Goal: Information Seeking & Learning: Learn about a topic

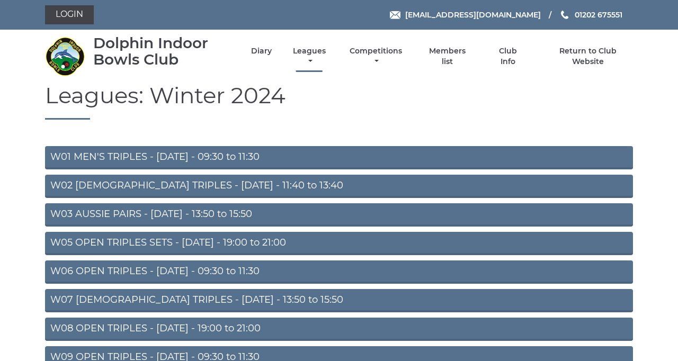
click at [329, 67] on link "Leagues" at bounding box center [309, 56] width 38 height 21
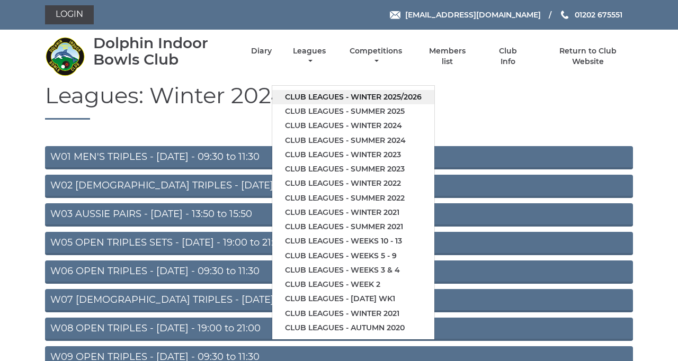
click at [435, 104] on link "Club leagues - Winter 2025/2026" at bounding box center [353, 97] width 162 height 14
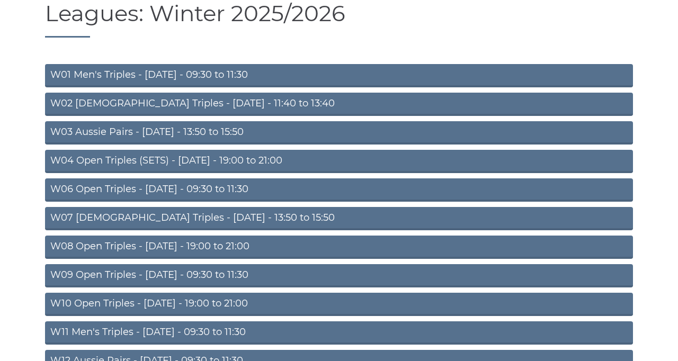
scroll to position [59, 0]
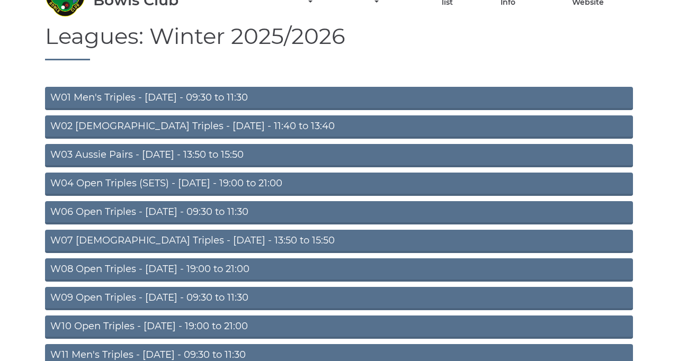
click at [448, 167] on link "W03 Aussie Pairs - Monday - 13:50 to 15:50" at bounding box center [339, 155] width 588 height 23
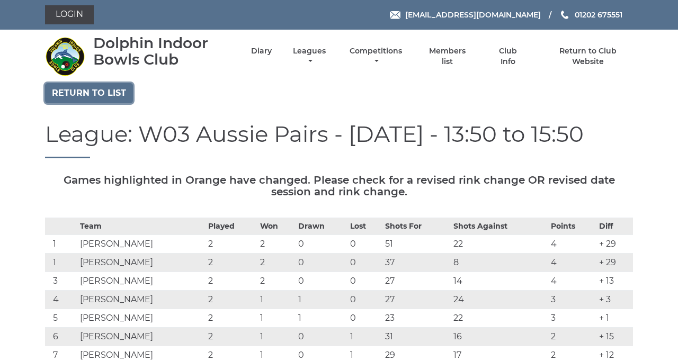
click at [124, 103] on link "Return to list" at bounding box center [89, 93] width 88 height 20
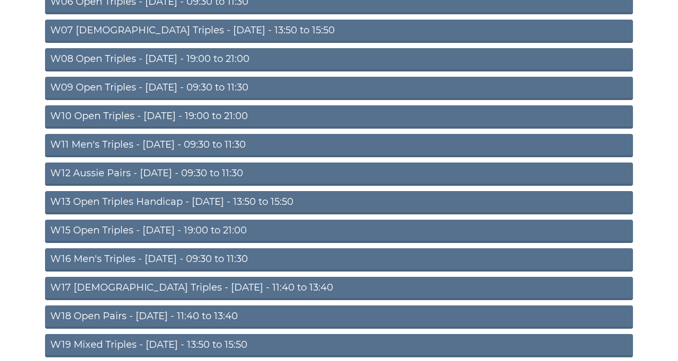
scroll to position [271, 0]
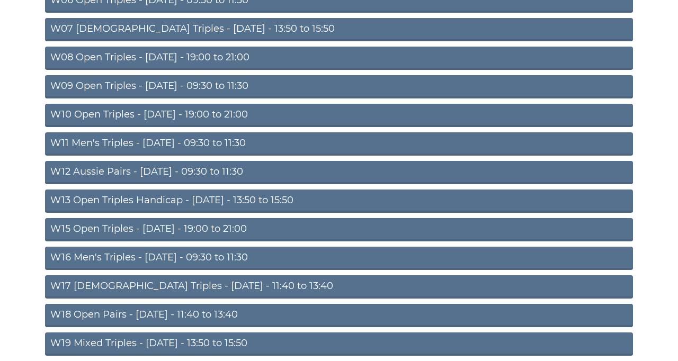
click at [402, 213] on link "W13 Open Triples Handicap - [DATE] - 13:50 to 15:50" at bounding box center [339, 201] width 588 height 23
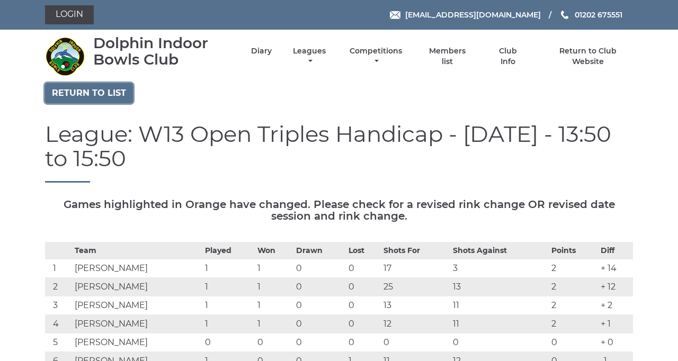
click at [124, 103] on link "Return to list" at bounding box center [89, 93] width 88 height 20
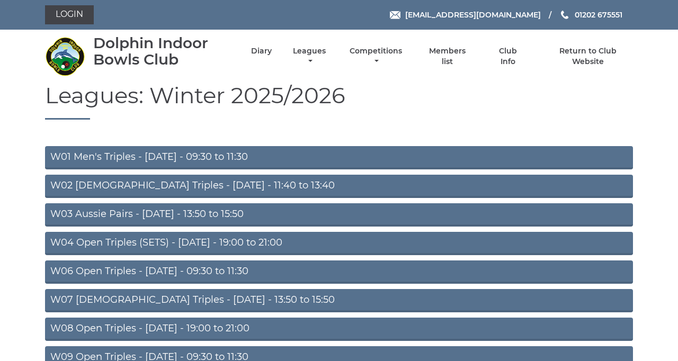
click at [476, 227] on link "W03 Aussie Pairs - Monday - 13:50 to 15:50" at bounding box center [339, 215] width 588 height 23
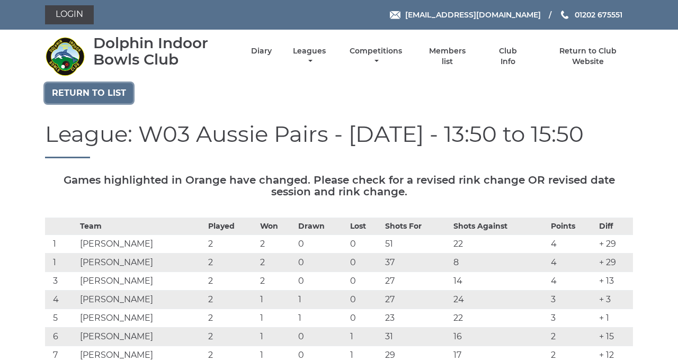
click at [133, 103] on link "Return to list" at bounding box center [89, 93] width 88 height 20
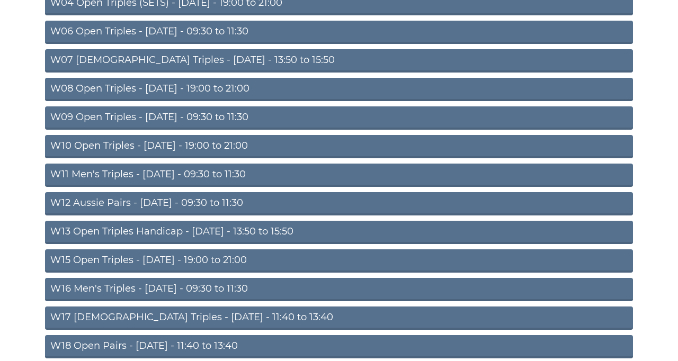
scroll to position [241, 0]
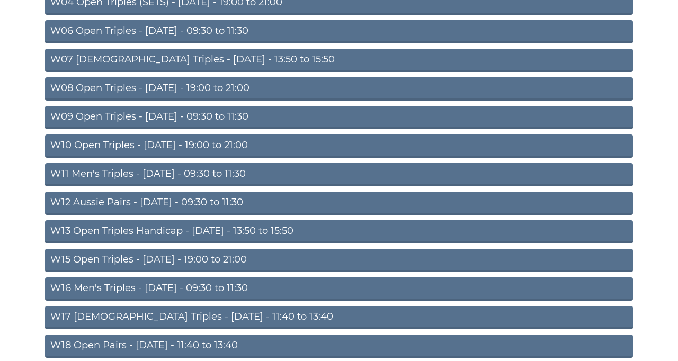
click at [407, 244] on link "W13 Open Triples Handicap - [DATE] - 13:50 to 15:50" at bounding box center [339, 231] width 588 height 23
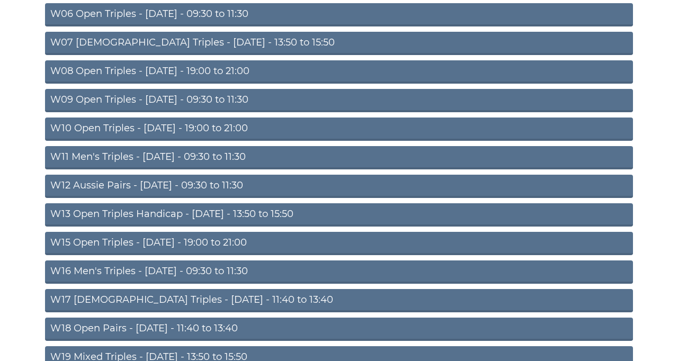
scroll to position [290, 0]
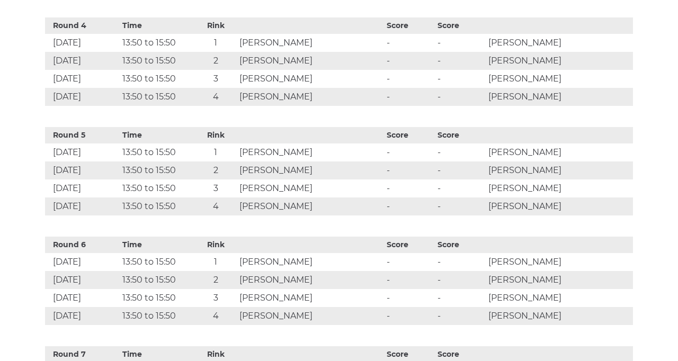
scroll to position [825, 0]
